Goal: Navigation & Orientation: Find specific page/section

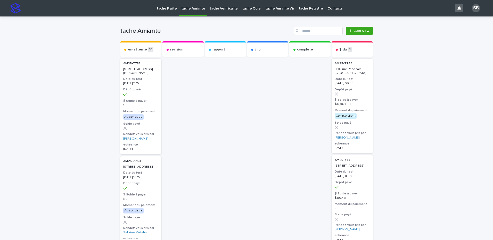
click at [218, 5] on p "tache Vermiculite" at bounding box center [223, 5] width 28 height 11
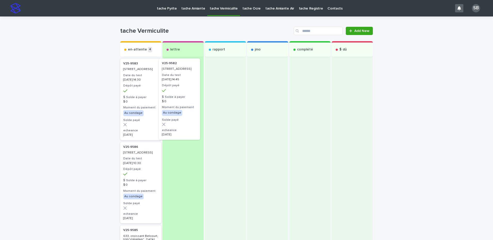
drag, startPoint x: 141, startPoint y: 107, endPoint x: 183, endPoint y: 106, distance: 42.3
click at [183, 106] on div "en-attente 4 V25-[STREET_ADDRESS] Date du test [DATE] 14:45 Dépôt payé $ Solde …" at bounding box center [246, 202] width 253 height 323
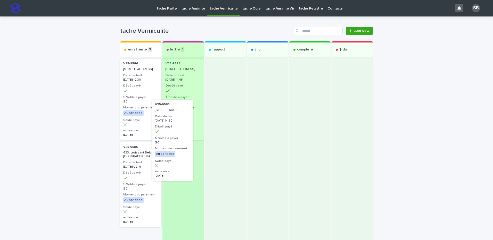
drag, startPoint x: 141, startPoint y: 111, endPoint x: 186, endPoint y: 166, distance: 70.7
click at [186, 166] on div "en-attente 3 V25-[STREET_ADDRESS] Date du test [DATE] 14:30 Dépôt payé $ Solde …" at bounding box center [246, 161] width 253 height 240
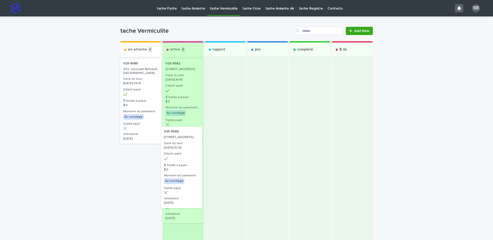
drag, startPoint x: 150, startPoint y: 118, endPoint x: 186, endPoint y: 178, distance: 69.9
click at [186, 178] on div "en-attente 2 V25-9586 [STREET_ADDRESS] Date du test [DATE] 10:30 Dépôt payé $ S…" at bounding box center [246, 146] width 253 height 210
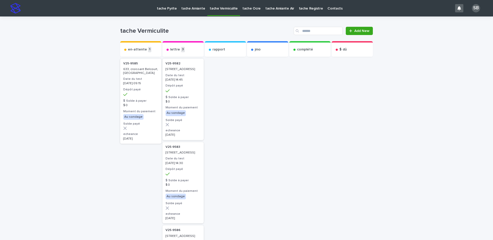
click at [181, 9] on p "tache Amiante" at bounding box center [193, 5] width 24 height 11
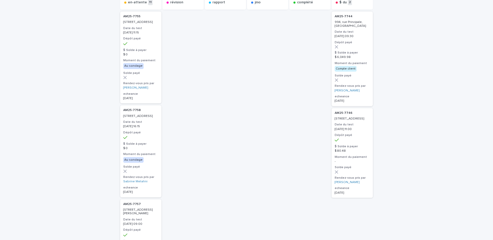
scroll to position [52, 0]
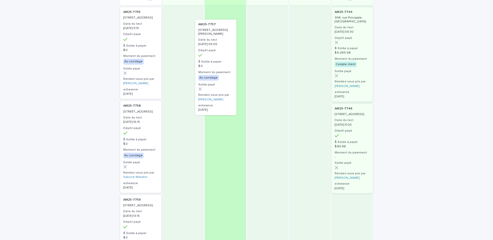
drag, startPoint x: 134, startPoint y: 217, endPoint x: 213, endPoint y: 36, distance: 197.4
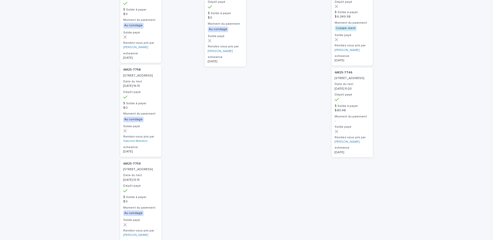
scroll to position [103, 0]
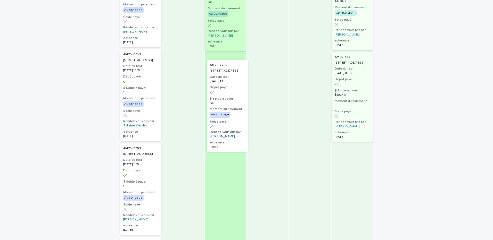
drag, startPoint x: 139, startPoint y: 193, endPoint x: 230, endPoint y: 106, distance: 126.1
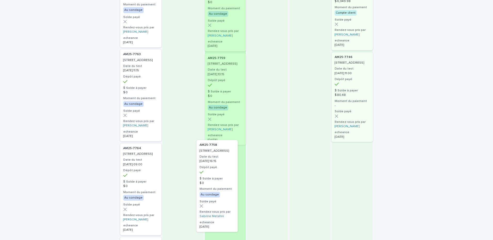
drag, startPoint x: 156, startPoint y: 135, endPoint x: 218, endPoint y: 197, distance: 87.5
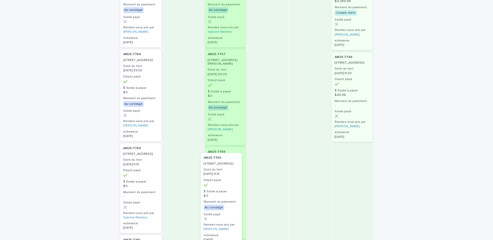
drag, startPoint x: 142, startPoint y: 108, endPoint x: 228, endPoint y: 219, distance: 140.7
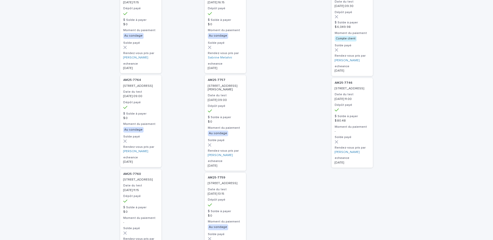
scroll to position [0, 0]
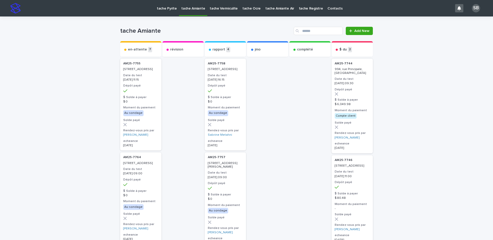
click at [250, 7] on p "tache Ocre" at bounding box center [251, 5] width 18 height 11
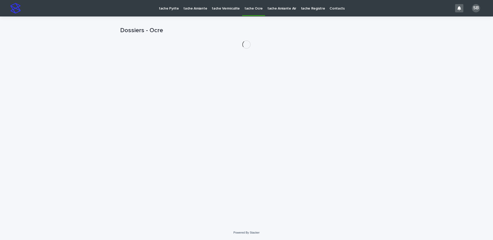
click at [221, 11] on link "tache Vermiculite" at bounding box center [225, 8] width 33 height 16
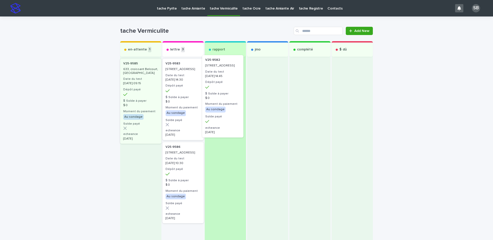
drag, startPoint x: 178, startPoint y: 96, endPoint x: 222, endPoint y: 92, distance: 44.5
click at [222, 92] on div "en-attente 1 V25-9585 633, croissant [GEOGRAPHIC_DATA], [GEOGRAPHIC_DATA] Date …" at bounding box center [246, 159] width 253 height 236
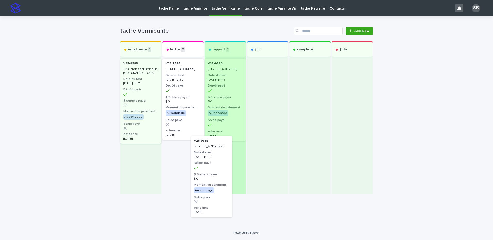
drag, startPoint x: 185, startPoint y: 102, endPoint x: 217, endPoint y: 185, distance: 88.8
click at [217, 185] on div "en-attente 1 V25-9585 633, croissant [GEOGRAPHIC_DATA], [GEOGRAPHIC_DATA] Date …" at bounding box center [246, 117] width 253 height 153
